Goal: Task Accomplishment & Management: Use online tool/utility

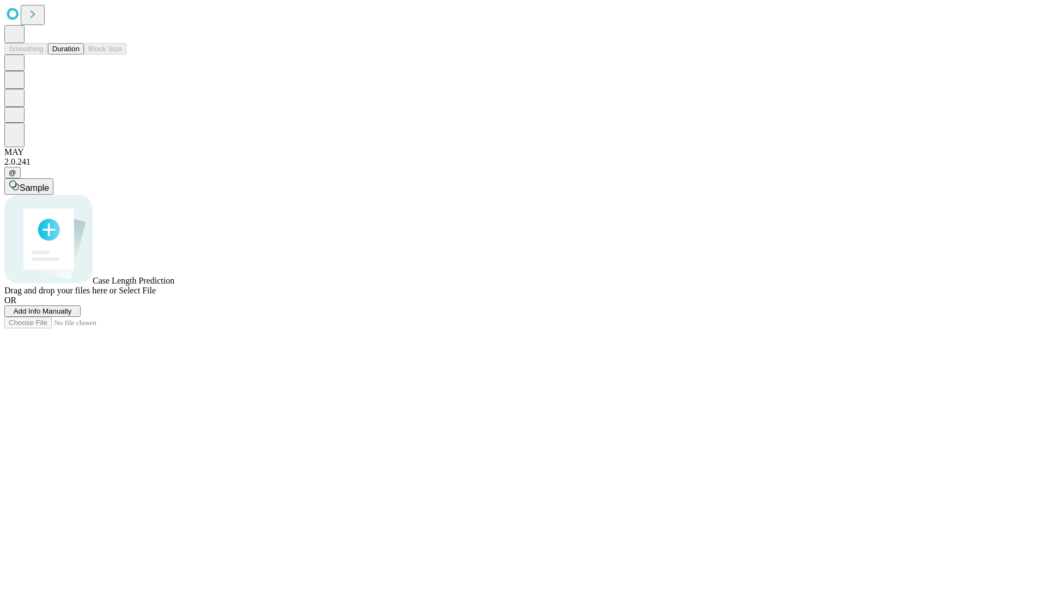
click at [80, 54] on button "Duration" at bounding box center [66, 48] width 36 height 11
click at [72, 315] on span "Add Info Manually" at bounding box center [43, 311] width 58 height 8
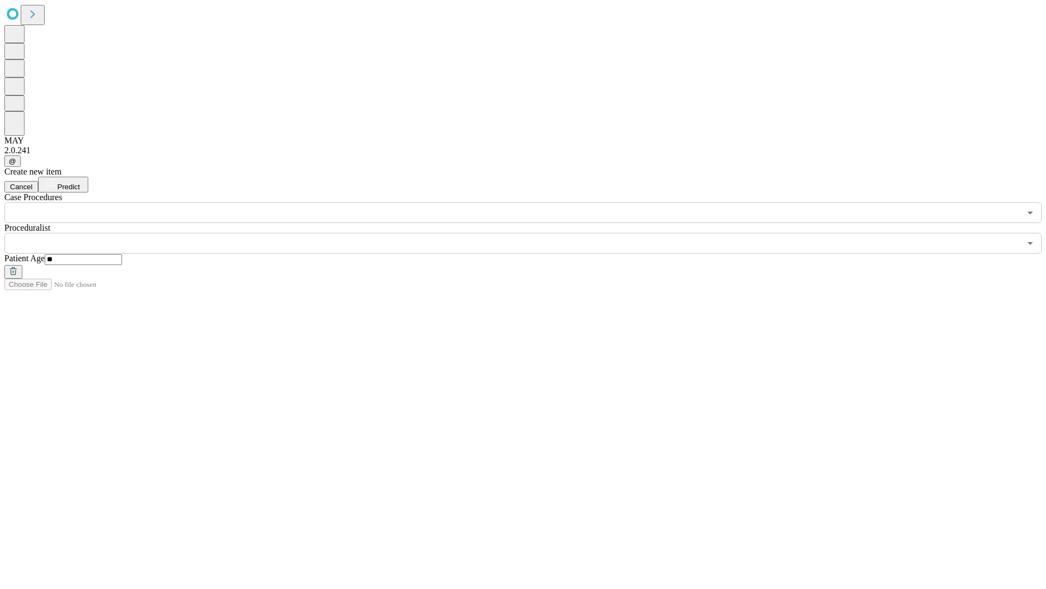
type input "**"
click at [531, 233] on input "text" at bounding box center [512, 243] width 1016 height 21
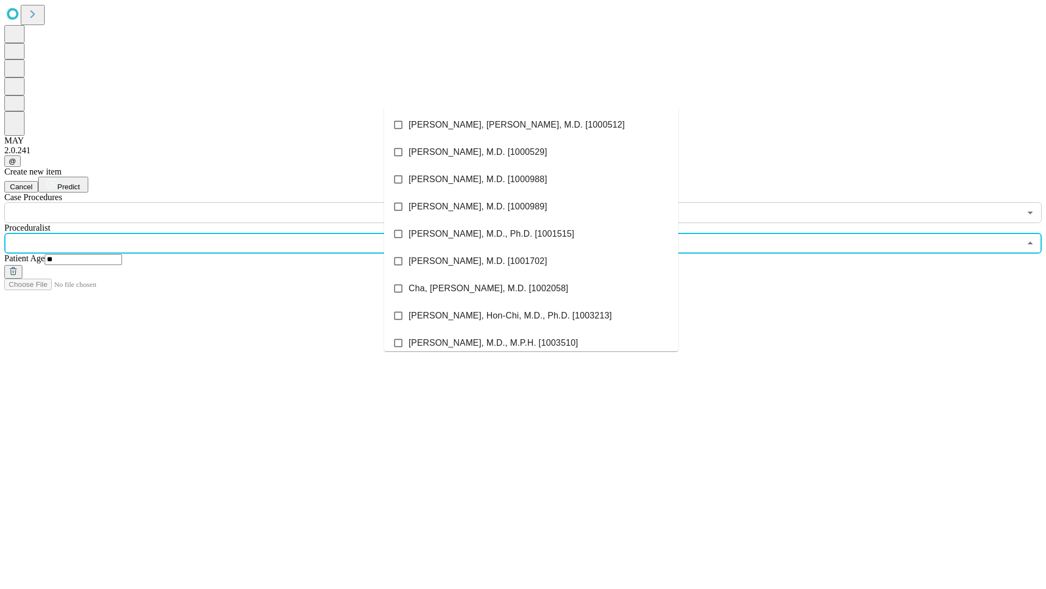
click at [531, 125] on li "[PERSON_NAME], [PERSON_NAME], M.D. [1000512]" at bounding box center [531, 124] width 294 height 27
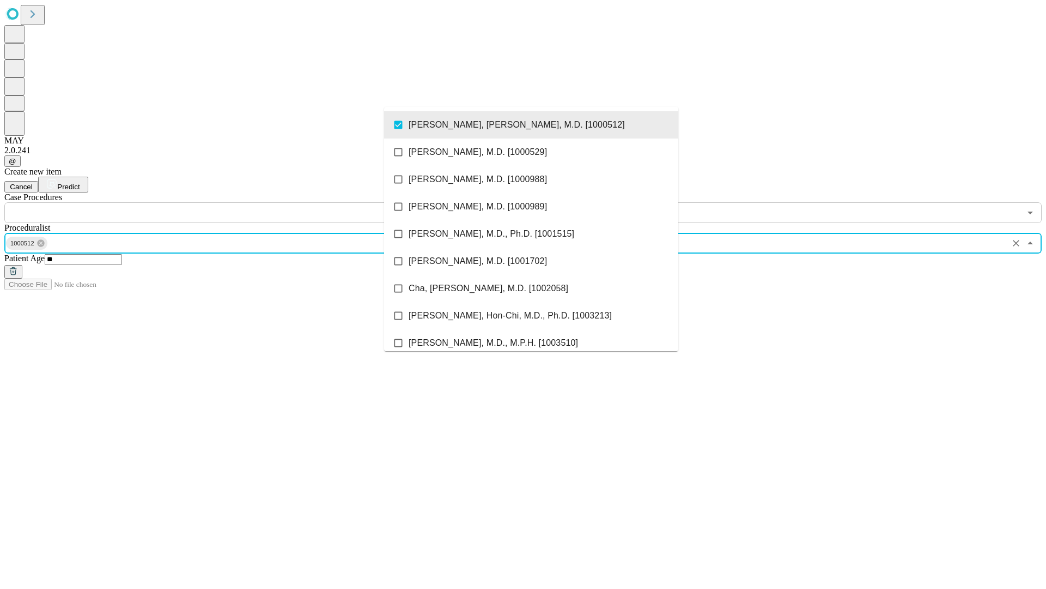
click at [229, 202] on input "text" at bounding box center [512, 212] width 1016 height 21
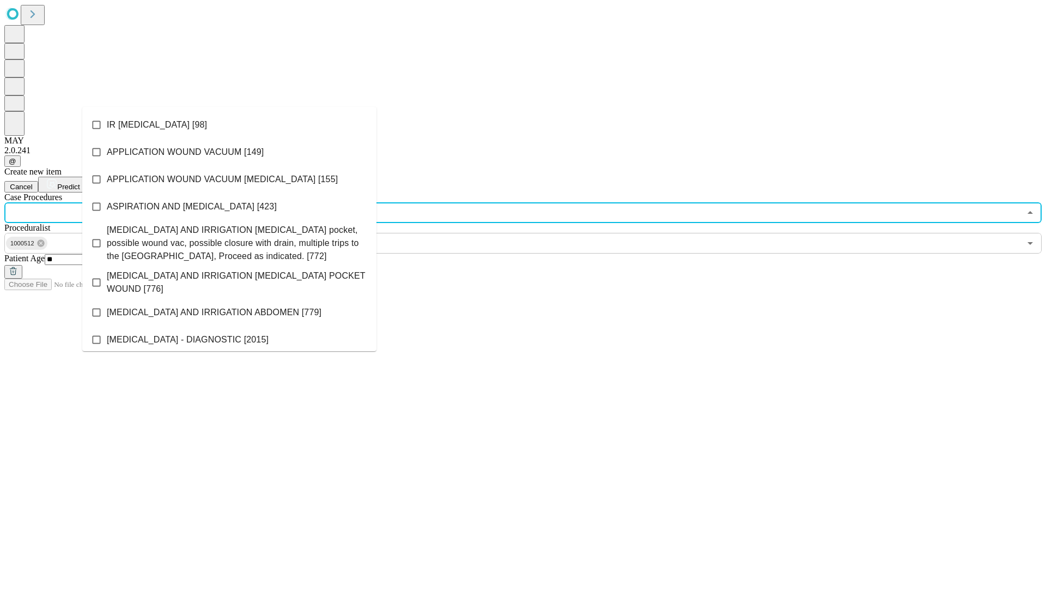
click at [229, 125] on li "IR [MEDICAL_DATA] [98]" at bounding box center [229, 124] width 294 height 27
